Goal: Ask a question

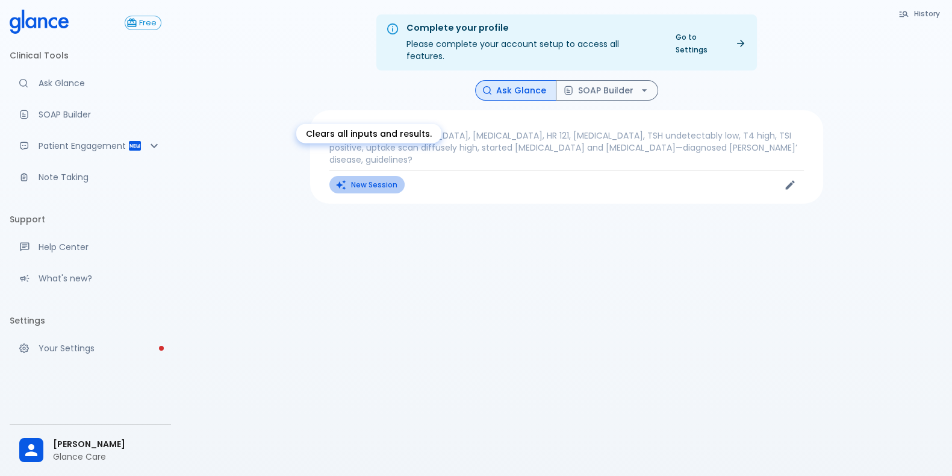
click at [370, 176] on button "New Session" at bounding box center [366, 184] width 75 height 17
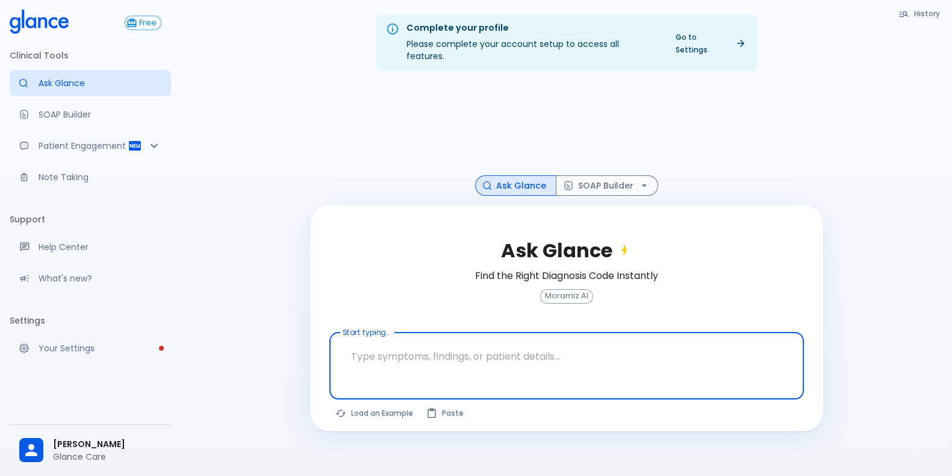
click at [410, 375] on div at bounding box center [568, 386] width 470 height 22
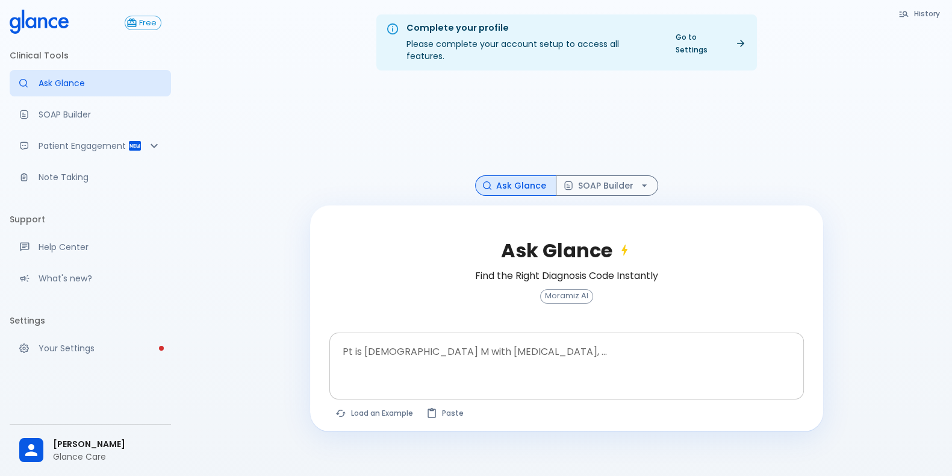
click at [376, 337] on textarea "Pt is [DEMOGRAPHIC_DATA] M with [MEDICAL_DATA], ..." at bounding box center [567, 356] width 458 height 38
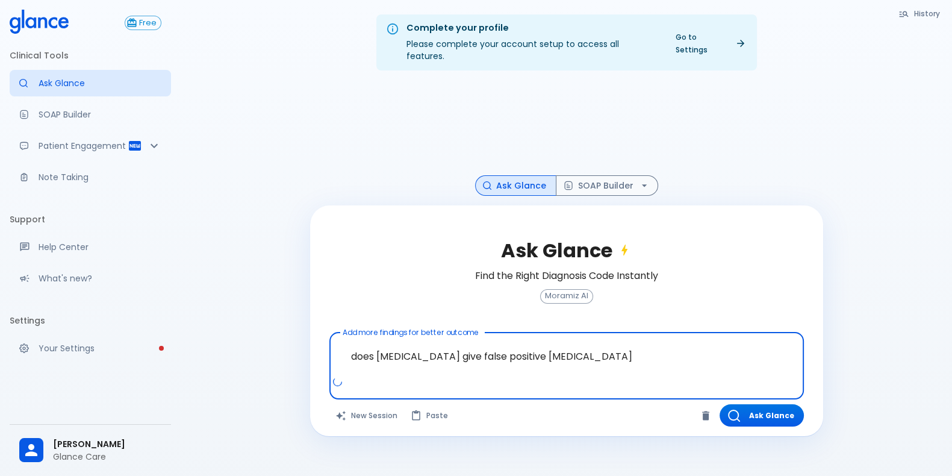
click at [520, 350] on textarea "does [MEDICAL_DATA] give false positive [MEDICAL_DATA]" at bounding box center [567, 356] width 458 height 38
type textarea "does [MEDICAL_DATA] give false positive with [MEDICAL_DATA]"
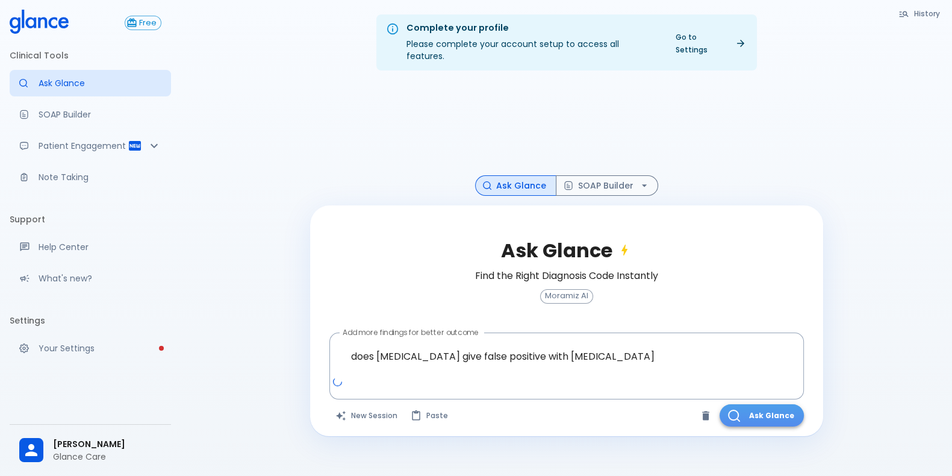
click at [779, 407] on button "Ask Glance" at bounding box center [762, 415] width 84 height 22
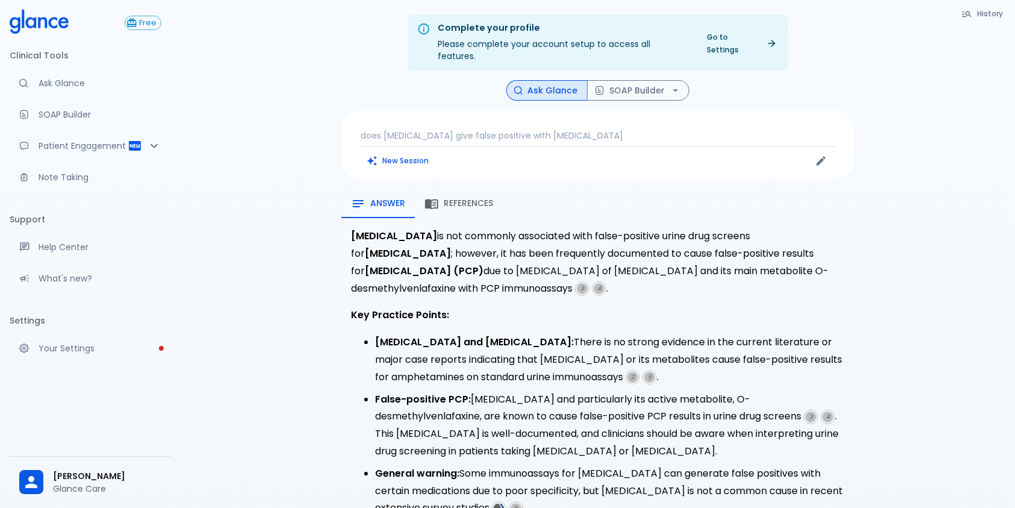
scroll to position [80, 0]
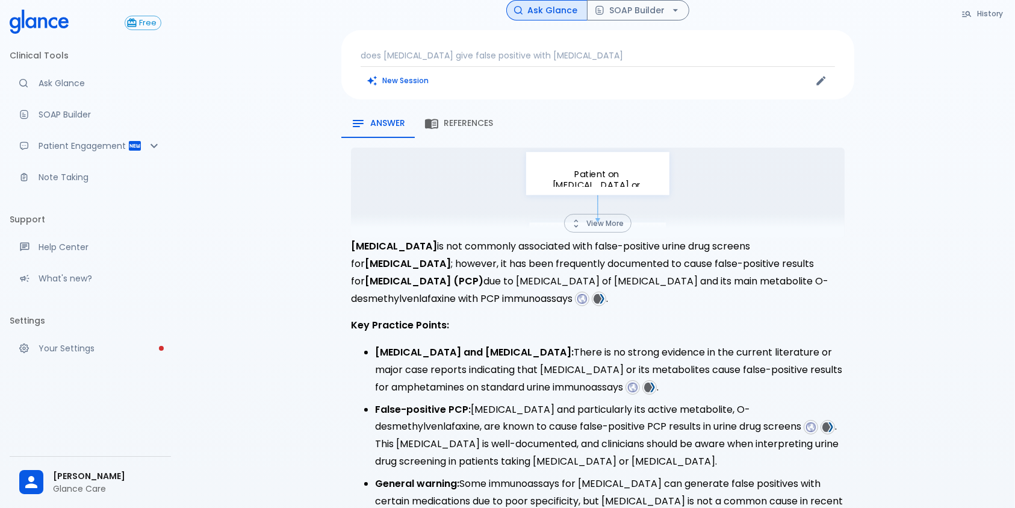
click at [934, 311] on div "Complete your profile Please complete your account setup to access all features…" at bounding box center [598, 345] width 835 height 850
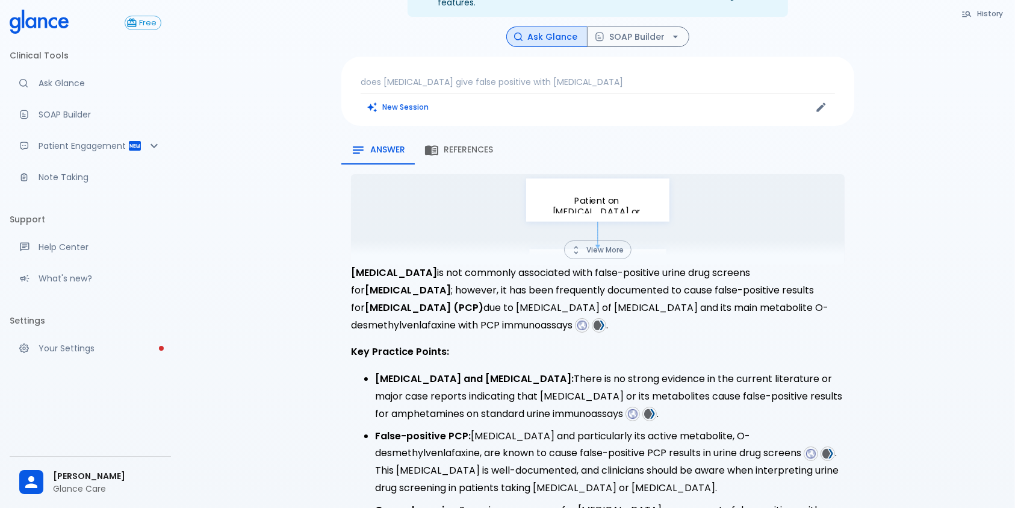
scroll to position [53, 0]
